Goal: Task Accomplishment & Management: Use online tool/utility

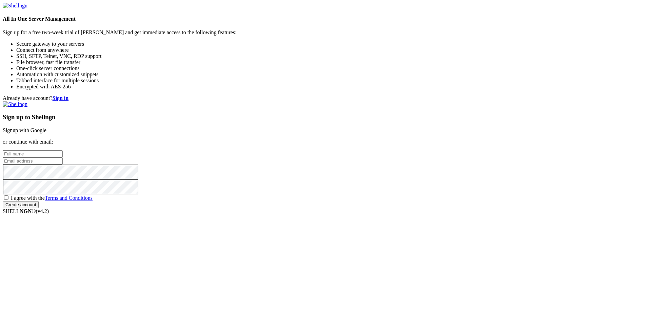
click at [46, 127] on link "Signup with Google" at bounding box center [25, 130] width 44 height 6
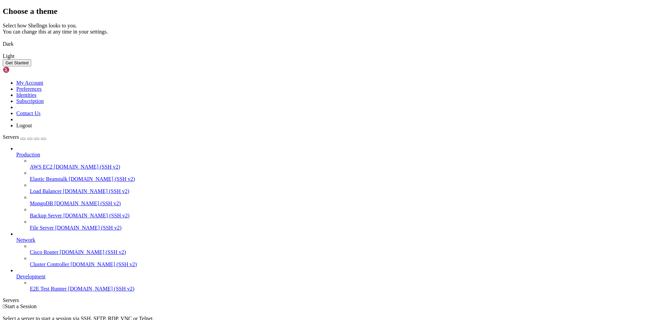
click at [31, 66] on button "Get Started" at bounding box center [17, 62] width 28 height 7
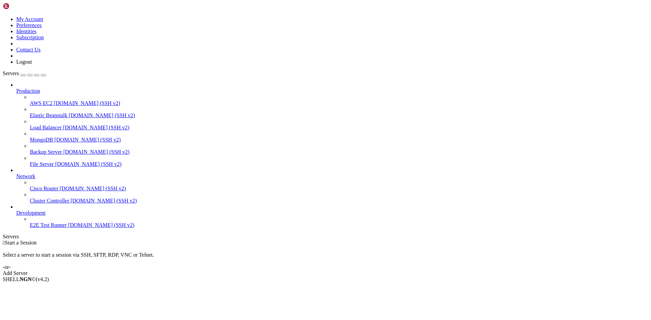
click at [3, 16] on icon at bounding box center [3, 16] width 0 height 0
click at [42, 28] on link "Preferences" at bounding box center [28, 25] width 25 height 6
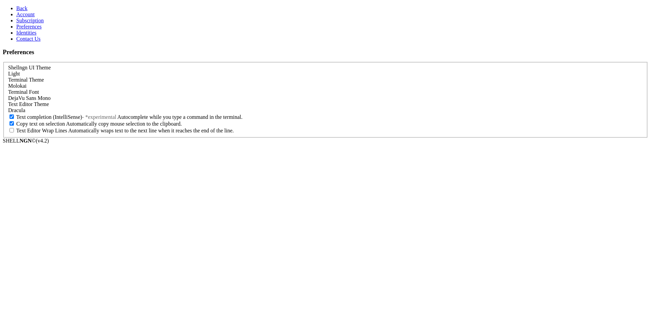
click at [20, 71] on span "Light" at bounding box center [14, 74] width 12 height 6
click at [16, 6] on span "Back" at bounding box center [21, 8] width 11 height 6
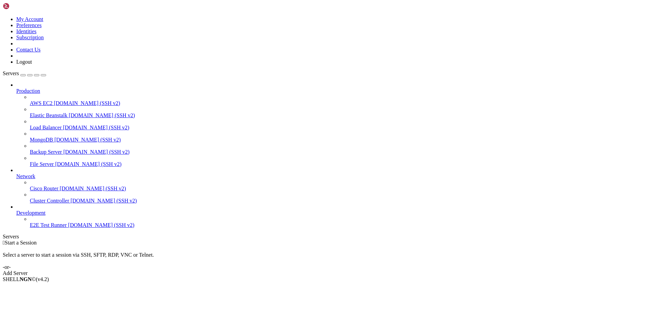
click at [23, 75] on div "button" at bounding box center [23, 75] width 0 height 0
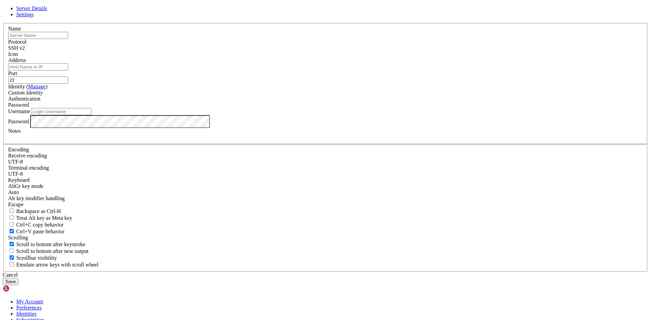
click at [68, 39] on input "text" at bounding box center [38, 35] width 60 height 7
type input "Azure"
click at [68, 70] on input "Address" at bounding box center [38, 66] width 60 height 7
paste input "[TECHNICAL_ID]"
type input "[TECHNICAL_ID]"
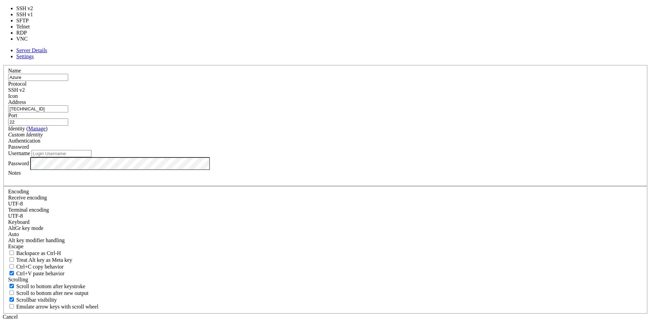
click at [368, 93] on div "SSH v2" at bounding box center [325, 90] width 634 height 6
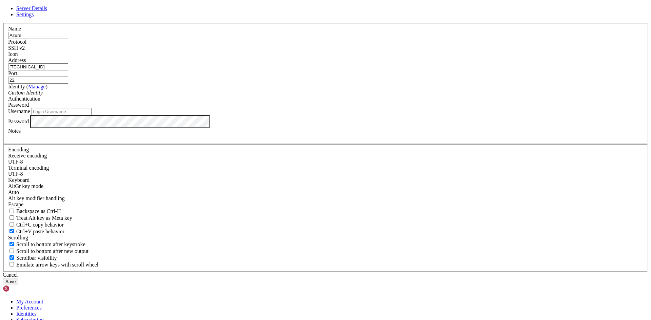
click at [68, 39] on input "Azure" at bounding box center [38, 35] width 60 height 7
click at [43, 96] on icon "Custom Identity" at bounding box center [25, 93] width 35 height 6
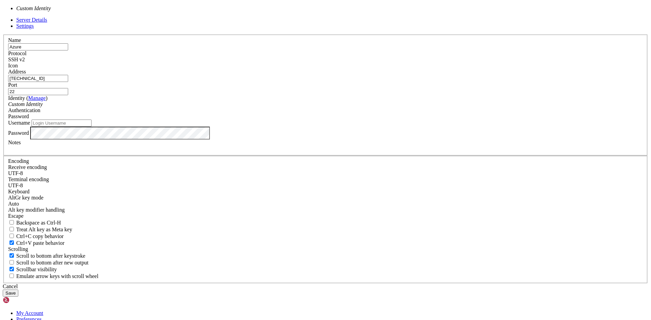
click at [43, 107] on icon "Custom Identity" at bounding box center [25, 104] width 35 height 6
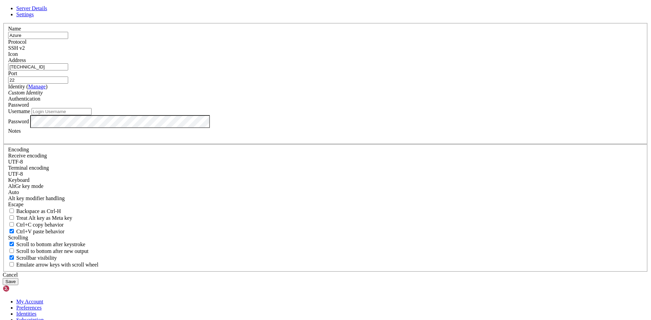
click at [92, 115] on input "Username" at bounding box center [62, 111] width 60 height 7
type input "Azure_Tiffany"
click at [261, 128] on div "Password" at bounding box center [325, 121] width 634 height 13
click at [252, 140] on div at bounding box center [325, 137] width 634 height 6
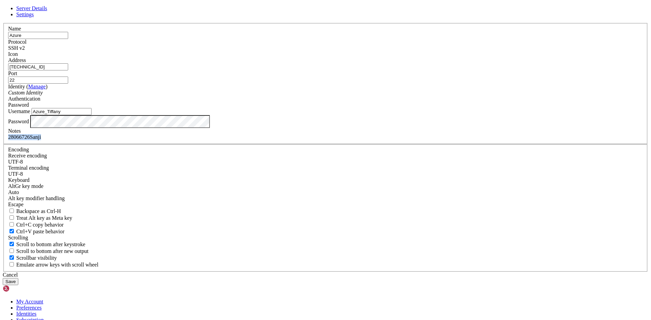
drag, startPoint x: 292, startPoint y: 222, endPoint x: 227, endPoint y: 233, distance: 65.9
click at [227, 233] on div "Name Azure Protocol SSH v2 Icon Address [TECHNICAL_ID] (" at bounding box center [325, 147] width 645 height 249
click at [18, 278] on button "Save" at bounding box center [11, 281] width 16 height 7
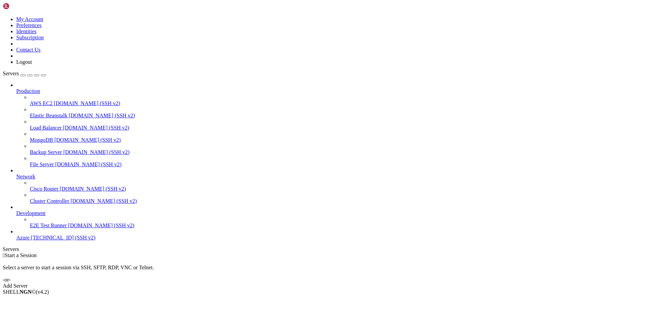
click at [16, 88] on icon at bounding box center [16, 88] width 0 height 0
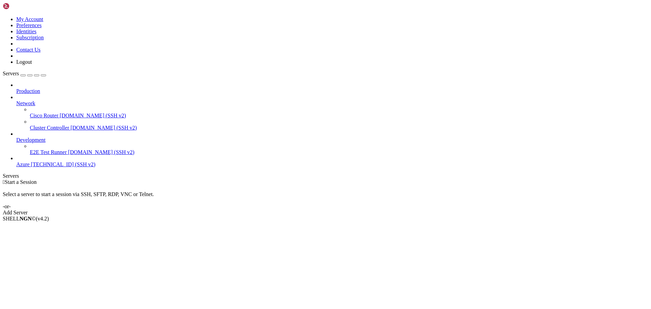
click at [16, 88] on icon at bounding box center [16, 88] width 0 height 0
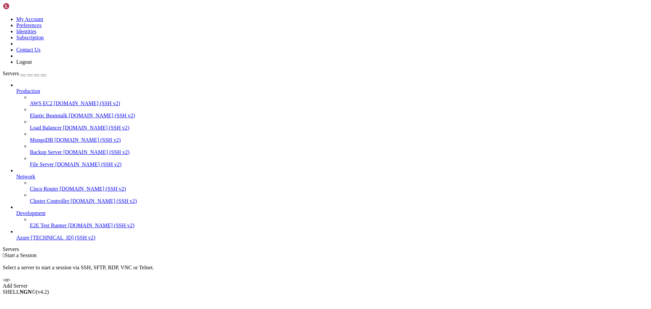
click at [31, 240] on span "[TECHNICAL_ID] (SSH v2)" at bounding box center [63, 238] width 64 height 6
click at [25, 240] on span "Azure" at bounding box center [22, 238] width 13 height 6
click at [31, 240] on span "[TECHNICAL_ID] (SSH v2)" at bounding box center [63, 238] width 64 height 6
